Goal: Complete application form

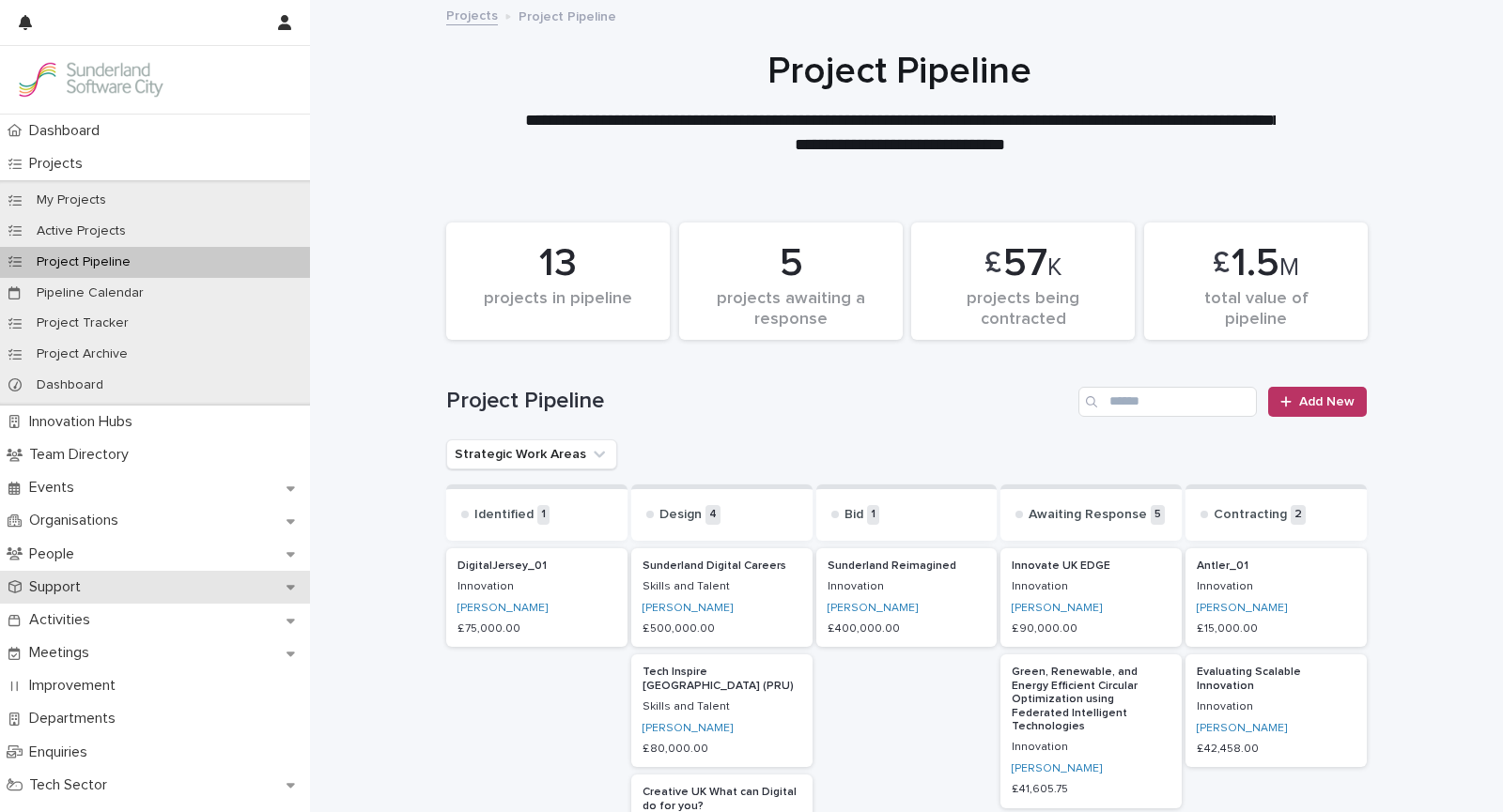
click at [81, 574] on div "Support" at bounding box center [155, 588] width 310 height 32
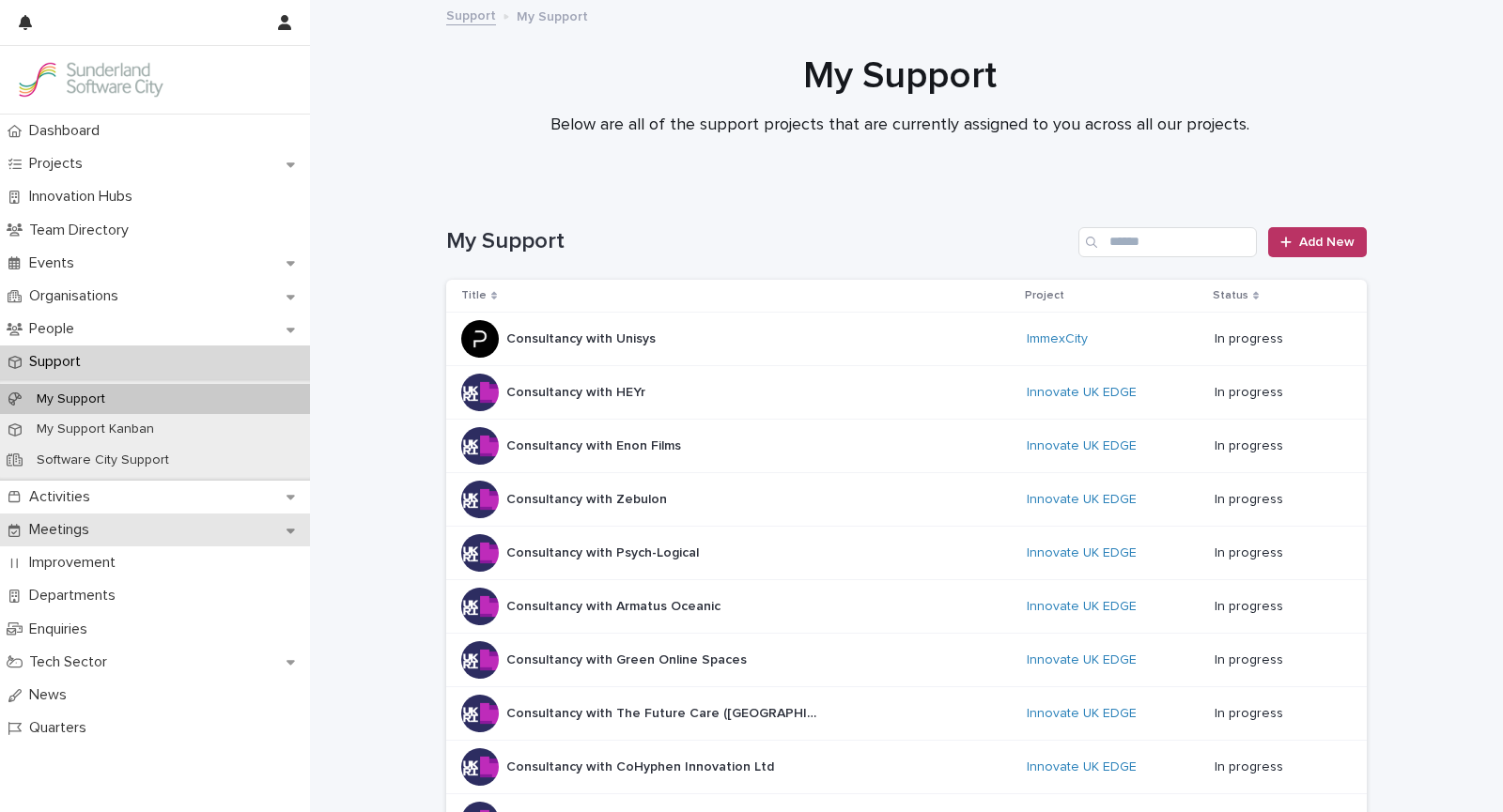
click at [96, 519] on div "Meetings" at bounding box center [155, 530] width 310 height 32
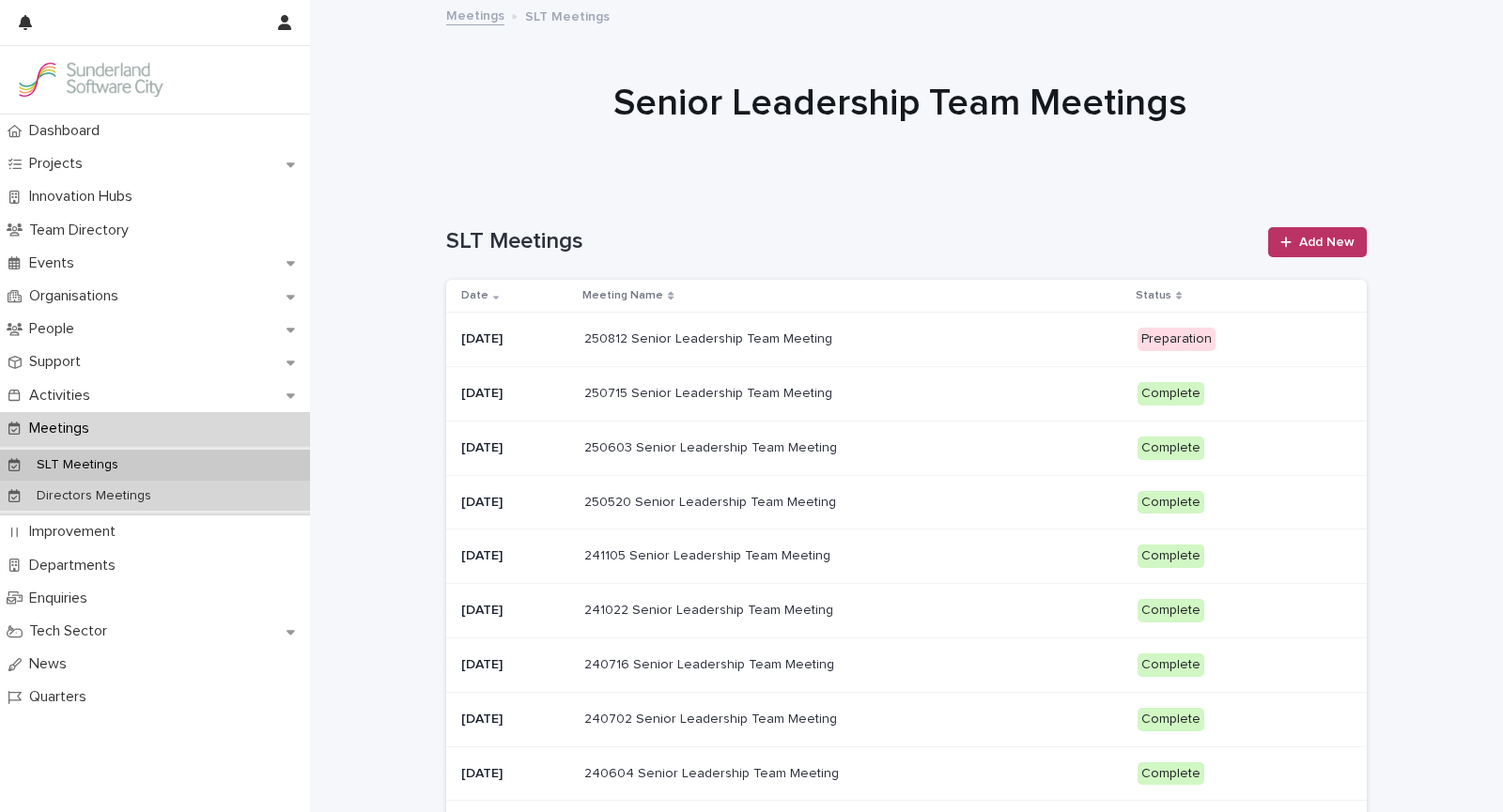
click at [81, 496] on p "Directors Meetings" at bounding box center [94, 496] width 144 height 16
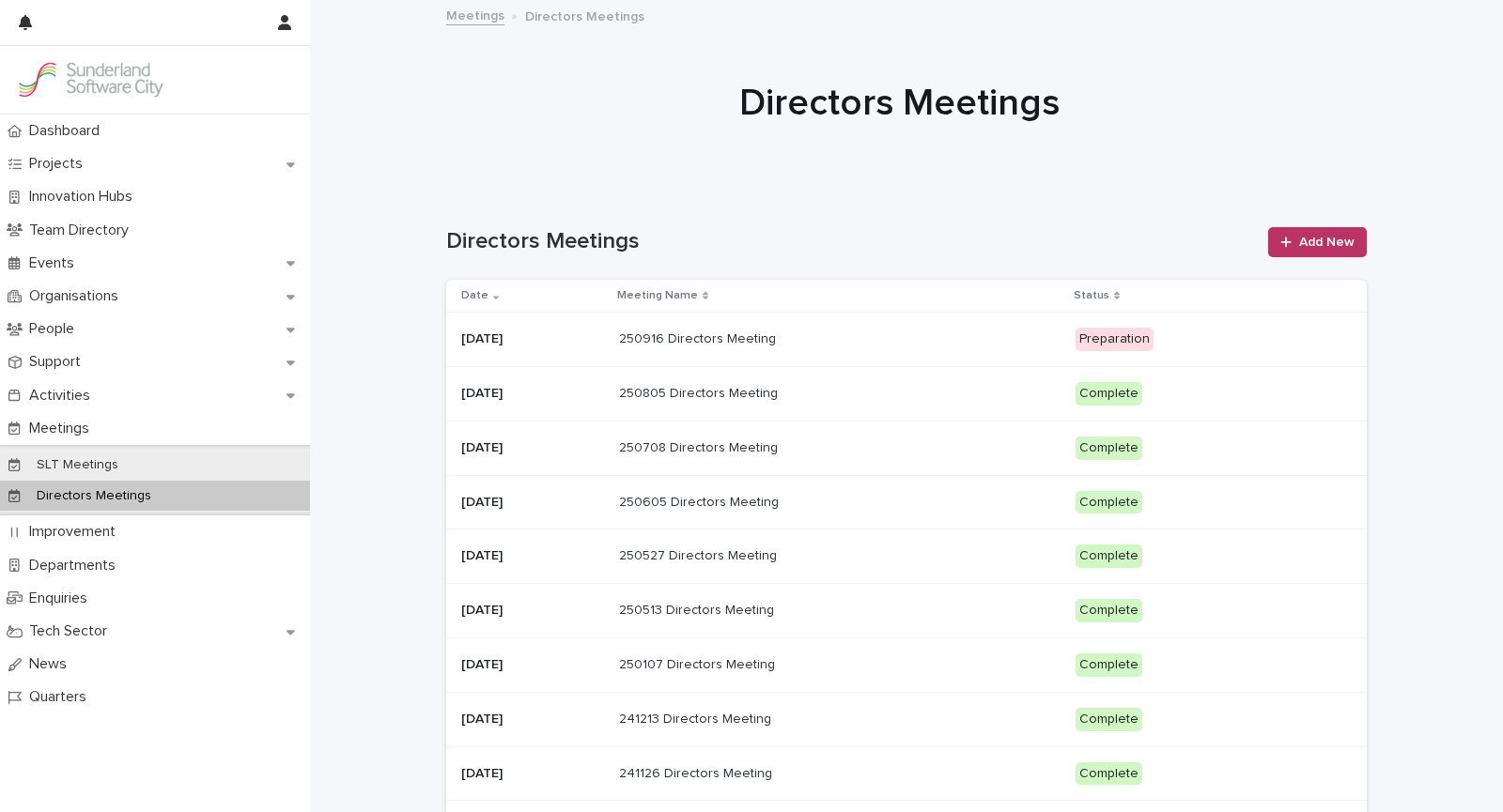
click at [712, 347] on p "250916 Directors Meeting" at bounding box center [699, 337] width 161 height 20
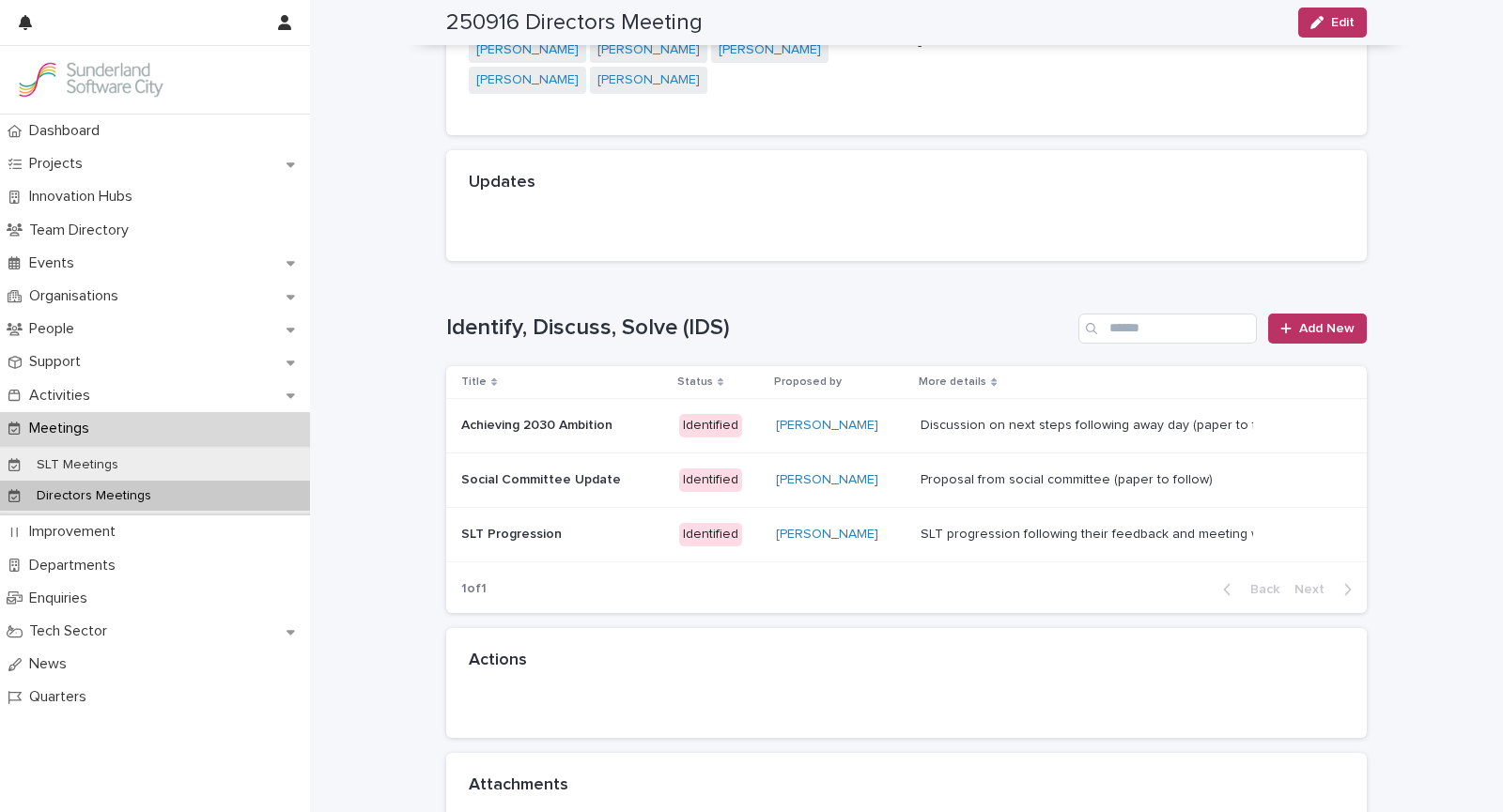
scroll to position [306, 0]
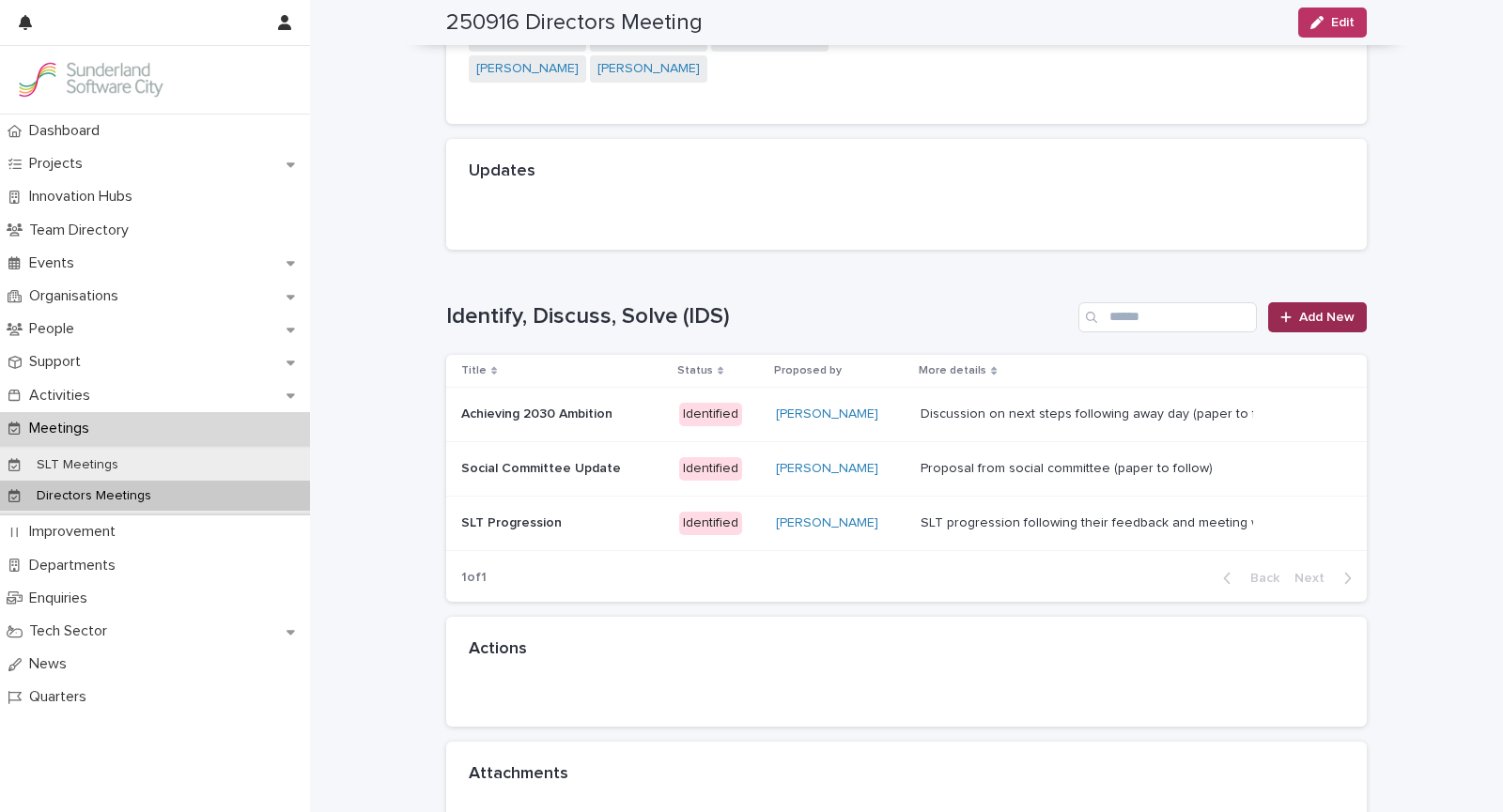
click at [1337, 312] on span "Add New" at bounding box center [1326, 317] width 55 height 13
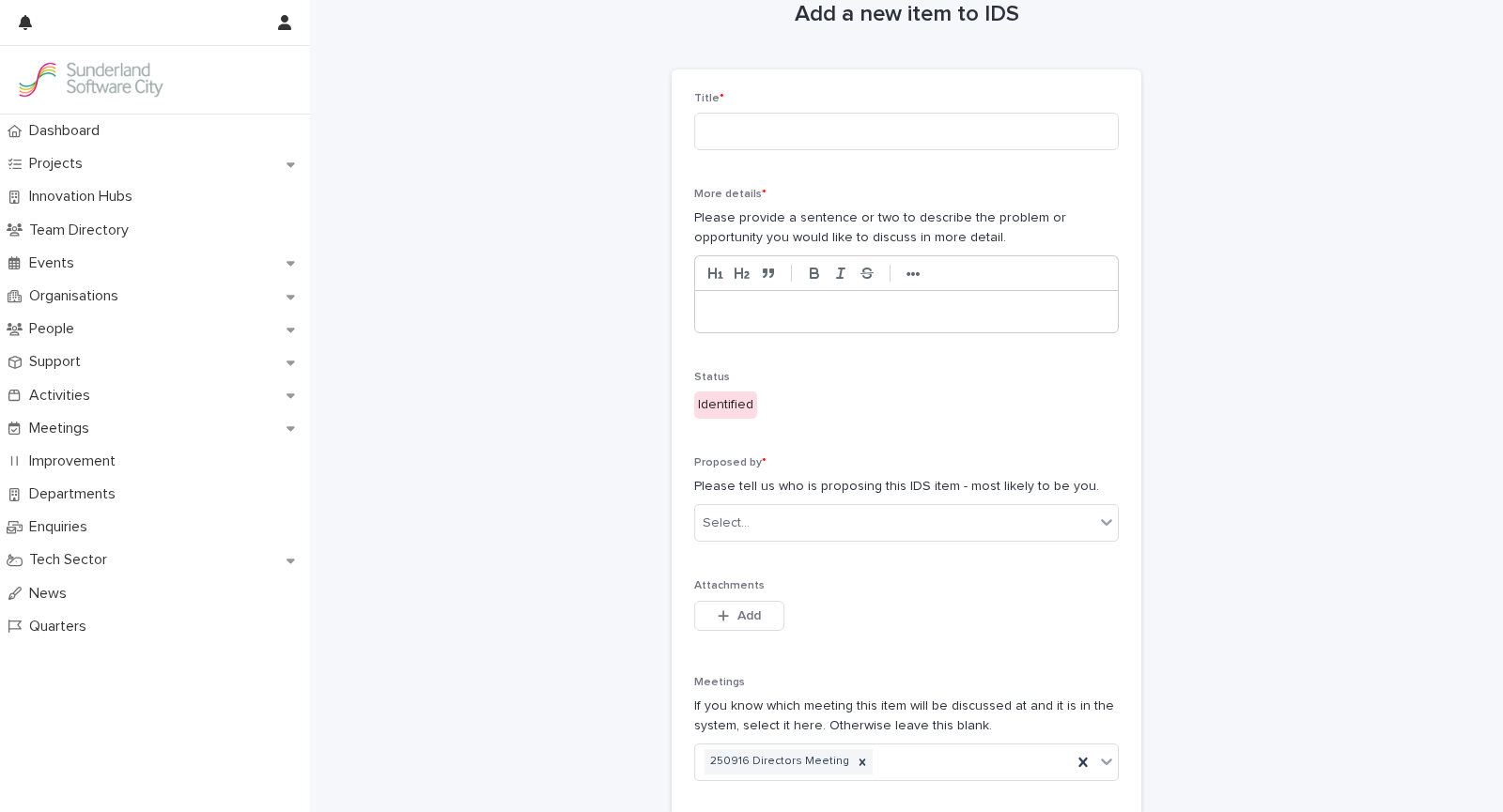
scroll to position [18, 0]
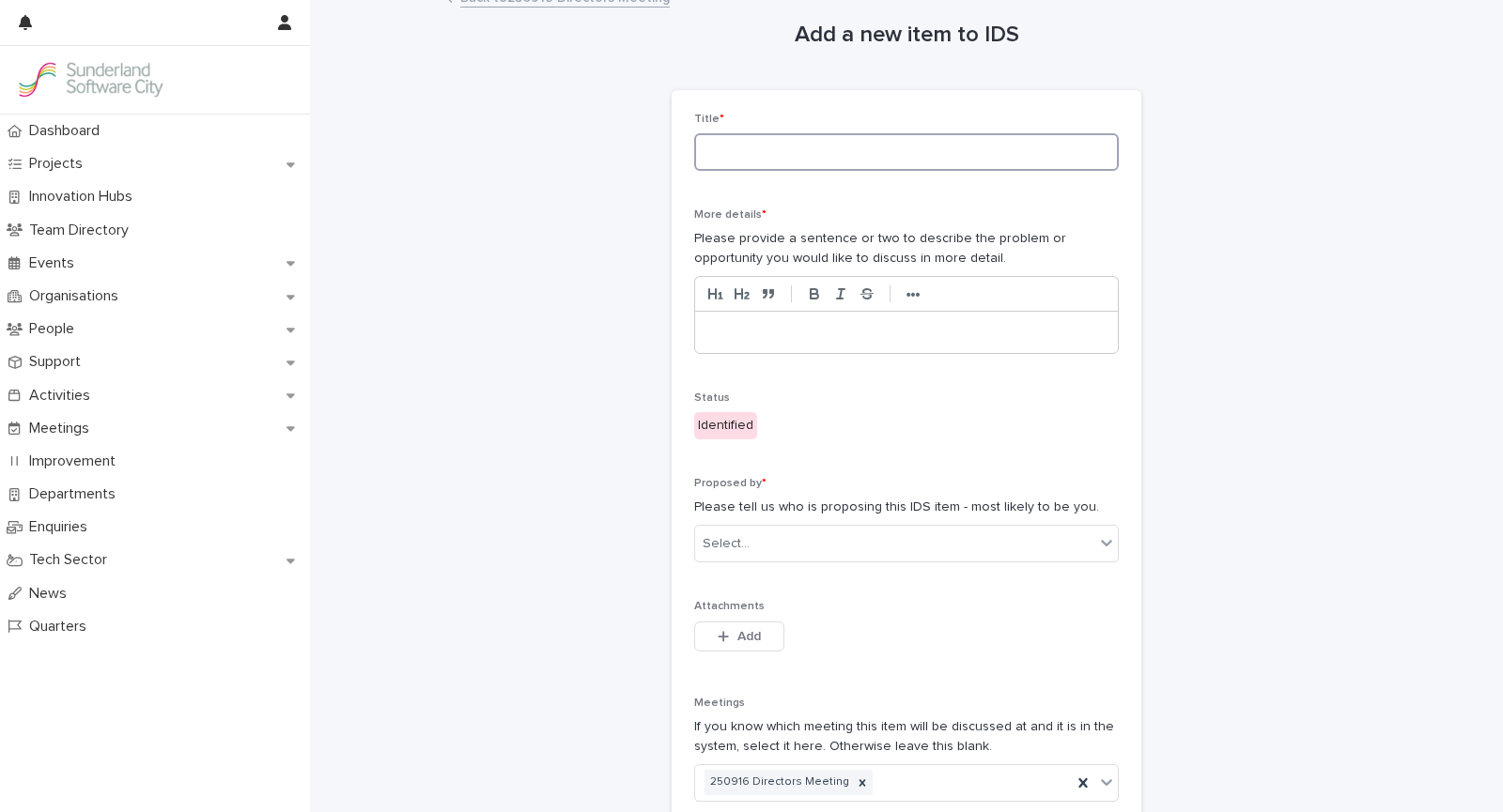
click at [846, 158] on input at bounding box center [906, 152] width 424 height 37
type input "**********"
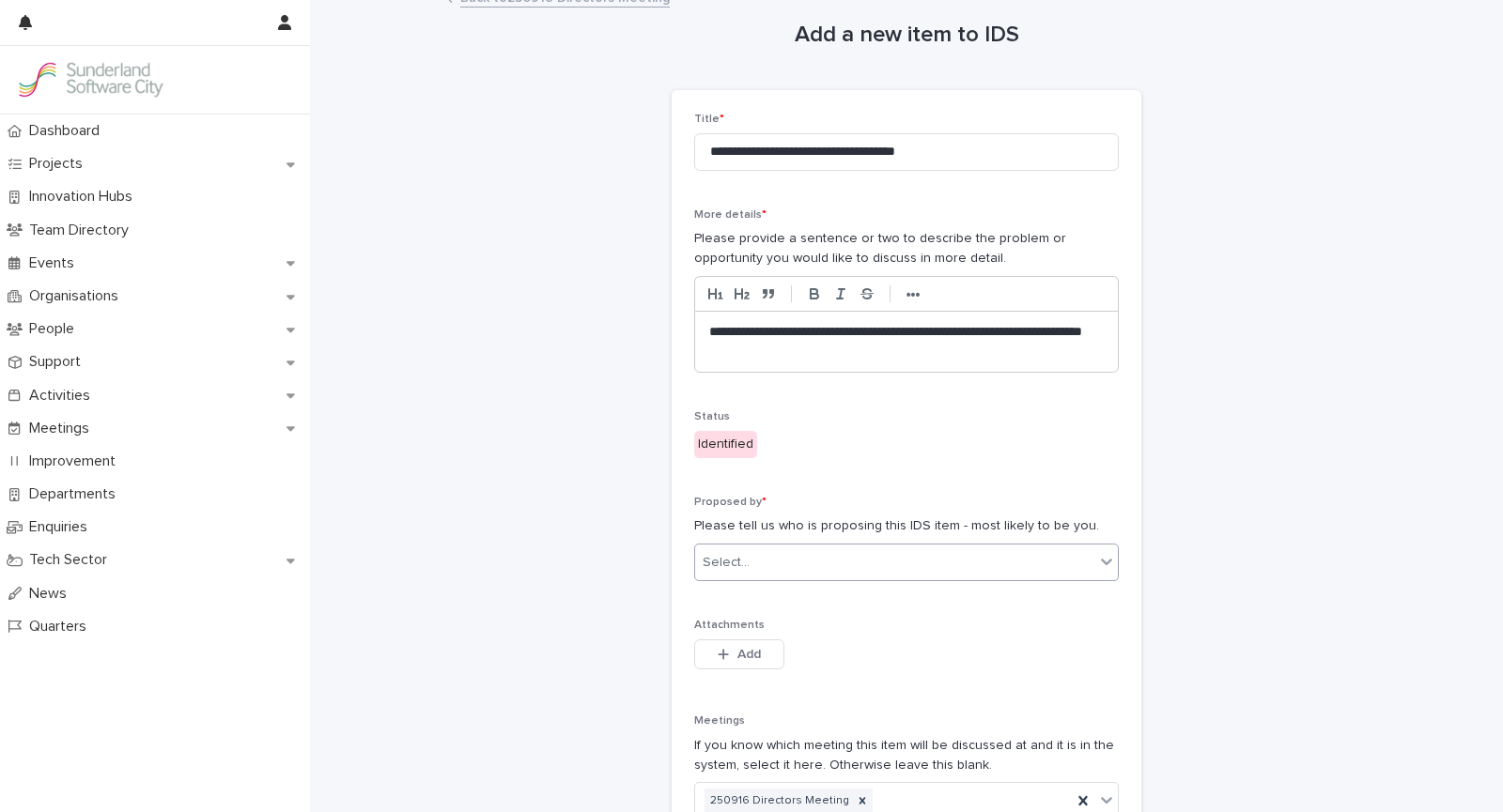
click at [870, 557] on div "Select..." at bounding box center [894, 563] width 399 height 31
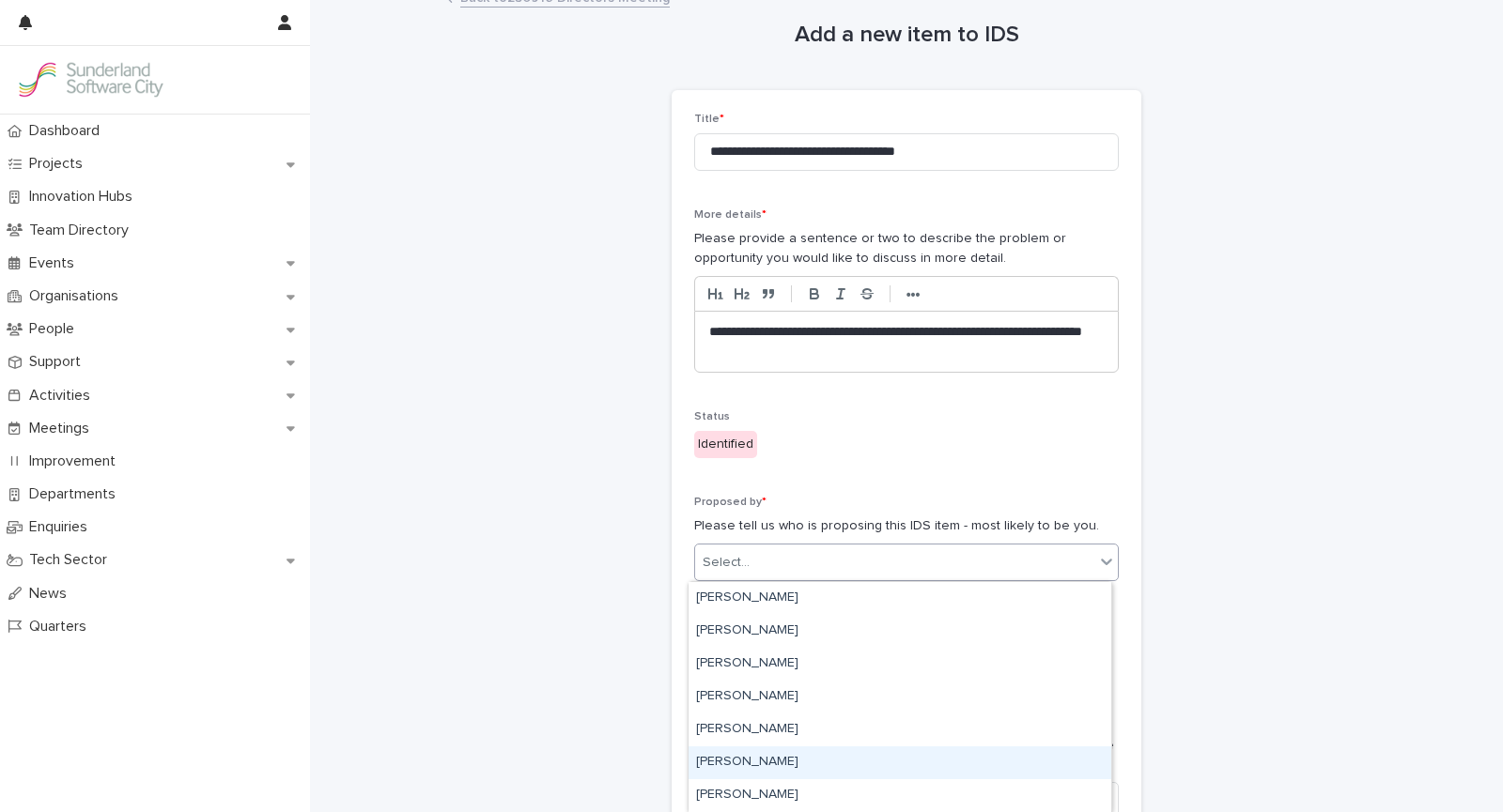
click at [851, 756] on div "[PERSON_NAME]" at bounding box center [899, 762] width 422 height 32
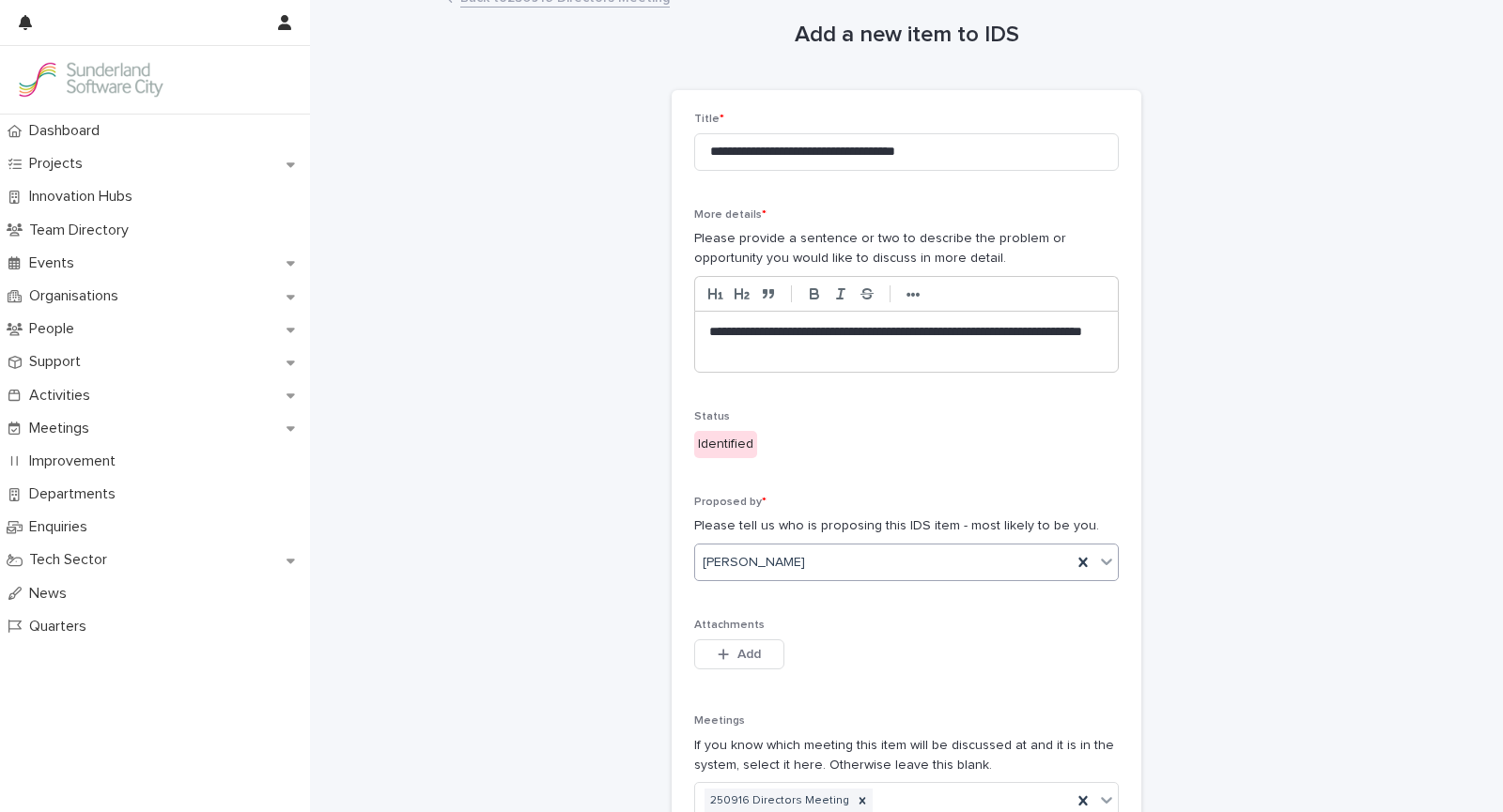
scroll to position [255, 0]
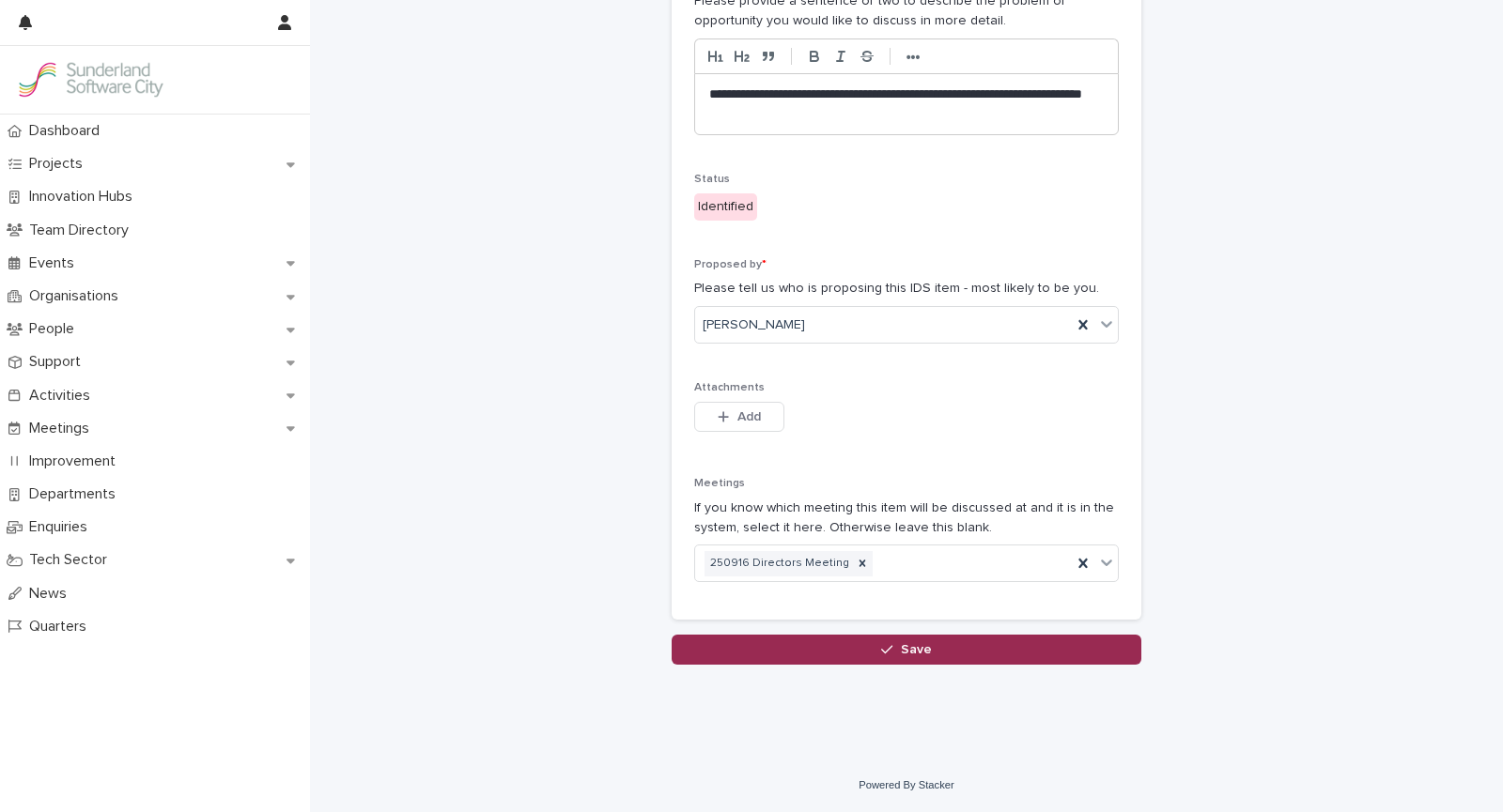
click at [923, 650] on button "Save" at bounding box center [906, 649] width 469 height 30
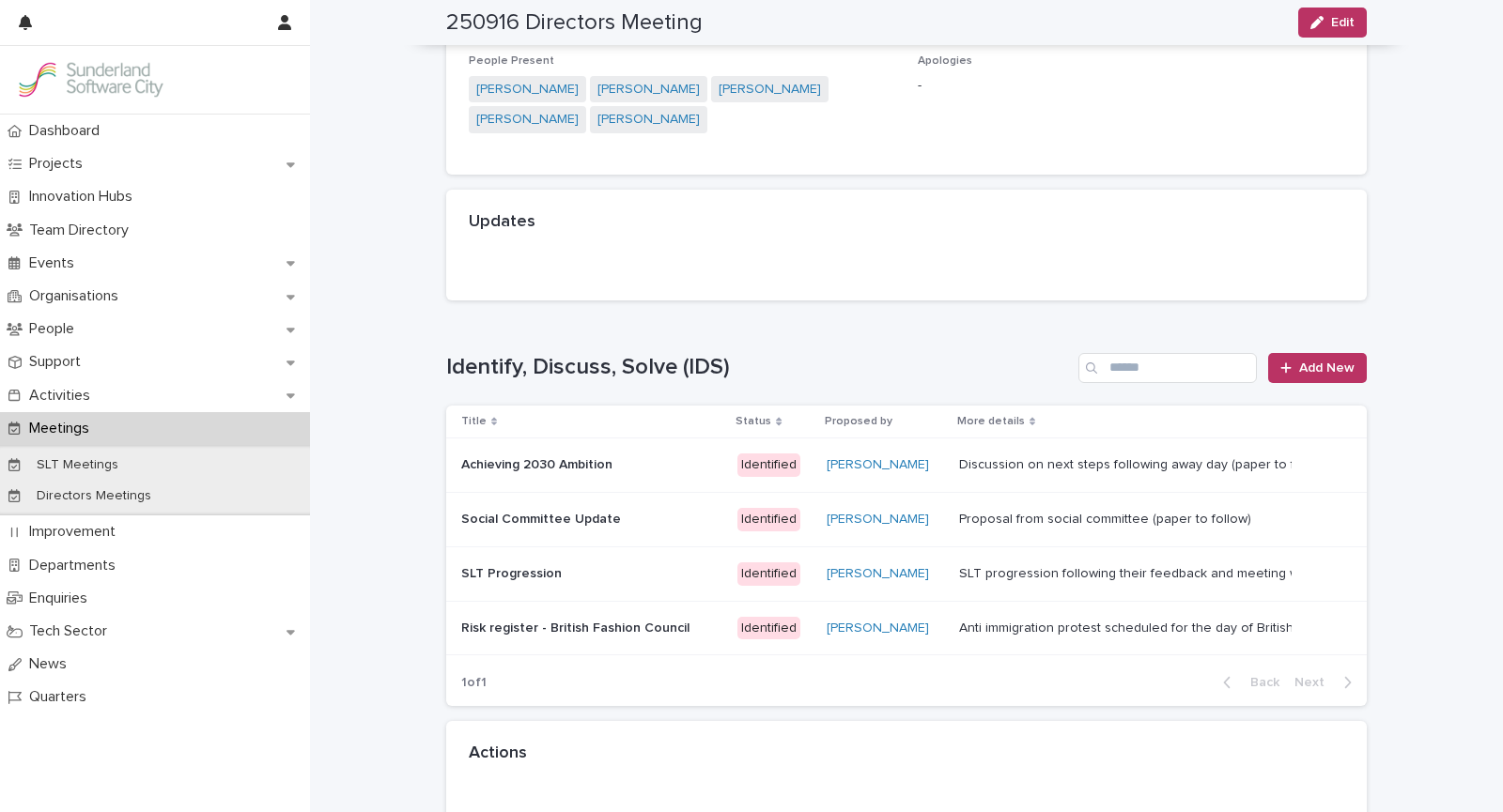
scroll to position [338, 0]
